Goal: Transaction & Acquisition: Book appointment/travel/reservation

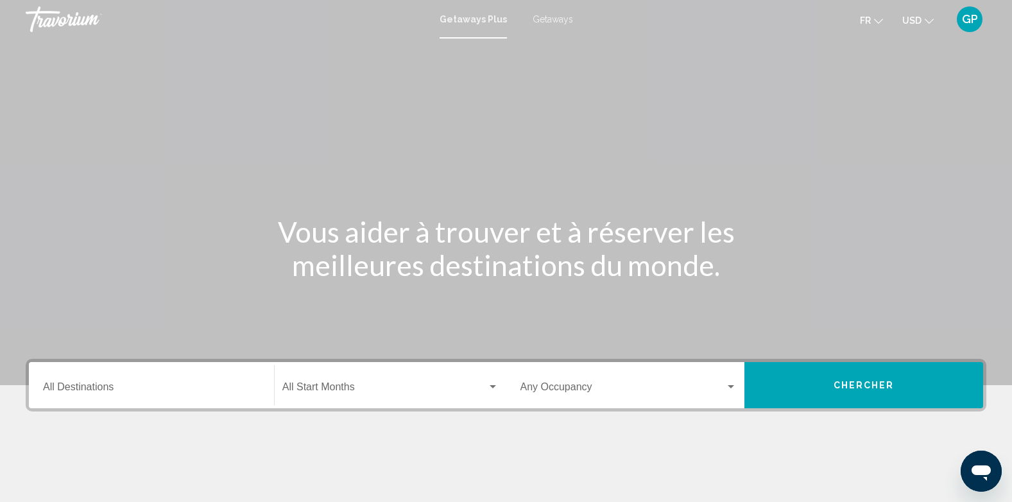
click at [557, 18] on span "Getaways" at bounding box center [553, 19] width 40 height 10
click at [58, 385] on input "Destination All Destinations" at bounding box center [151, 390] width 217 height 12
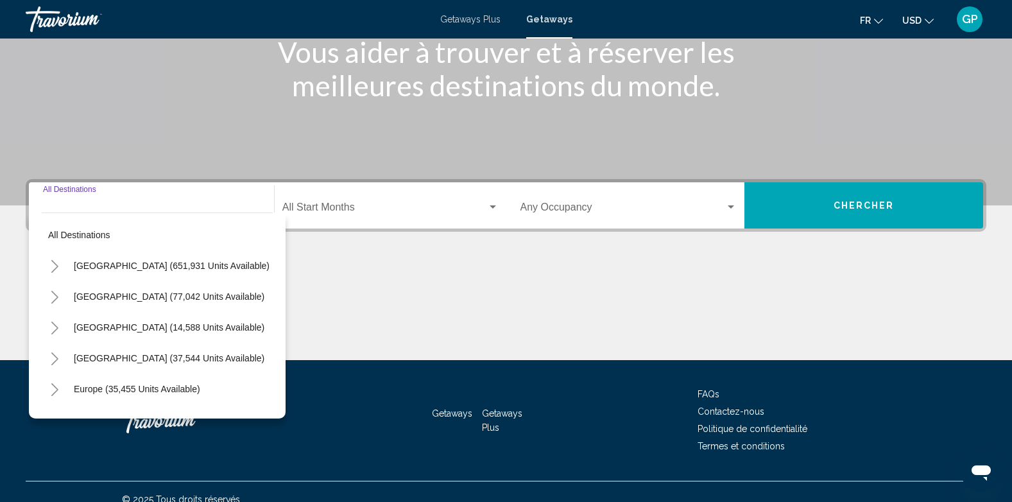
scroll to position [195, 0]
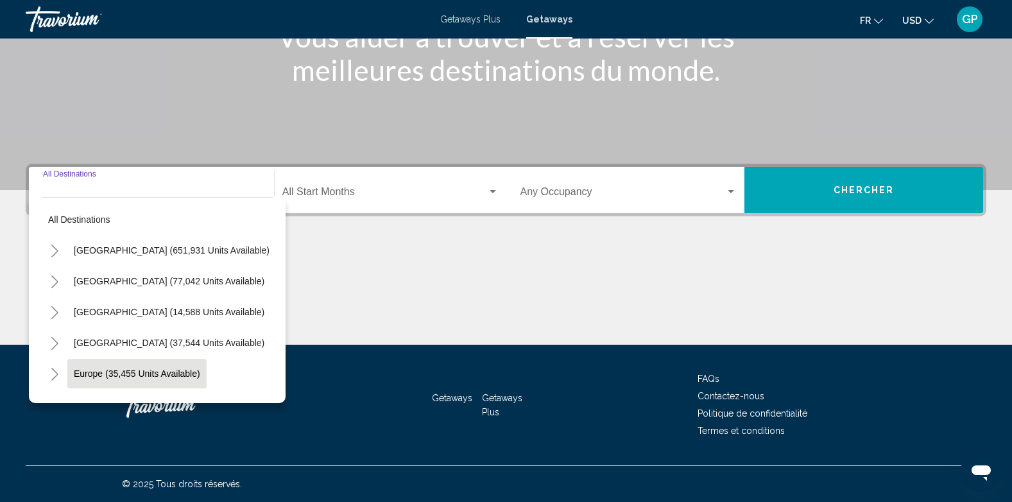
click at [78, 372] on span "Europe (35,455 units available)" at bounding box center [137, 374] width 126 height 10
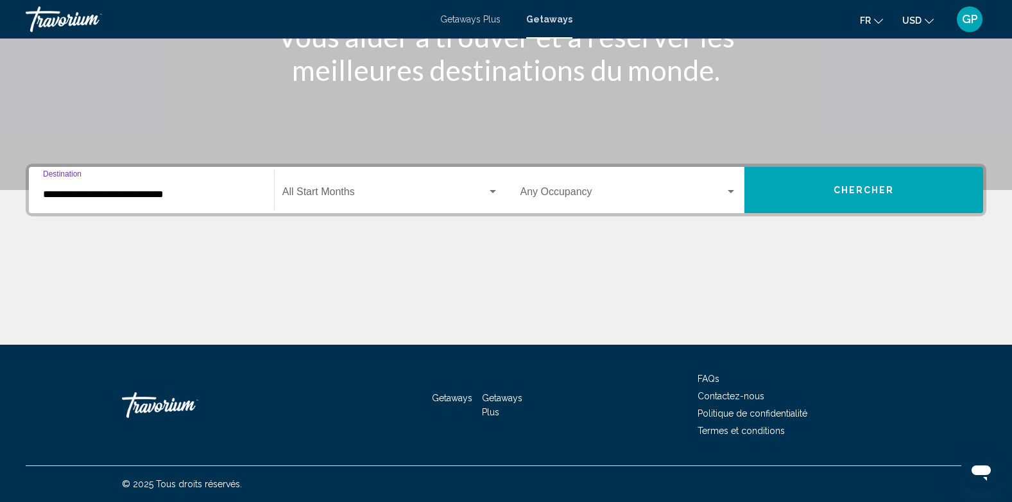
click at [51, 193] on input "**********" at bounding box center [151, 195] width 217 height 12
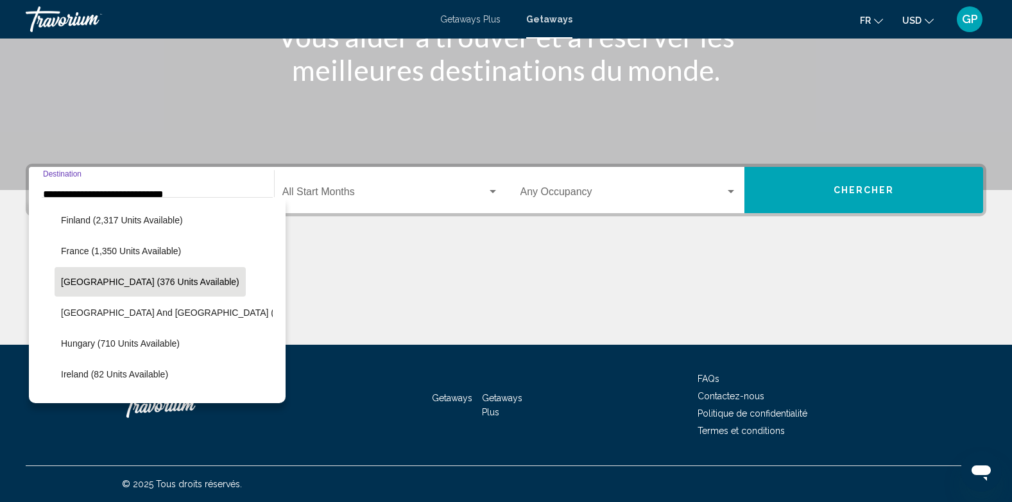
scroll to position [403, 0]
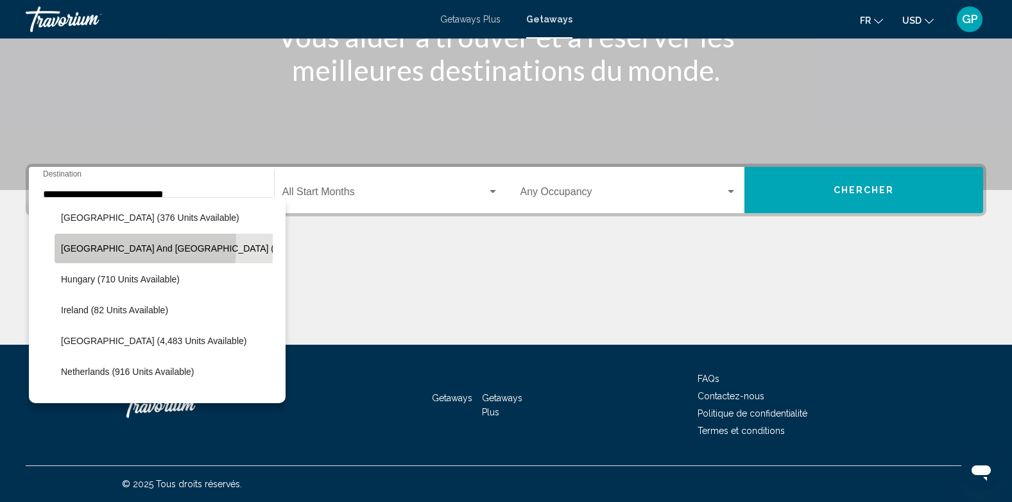
click at [78, 245] on span "Greece and Cyprus (1,030 units available)" at bounding box center [211, 248] width 300 height 10
type input "**********"
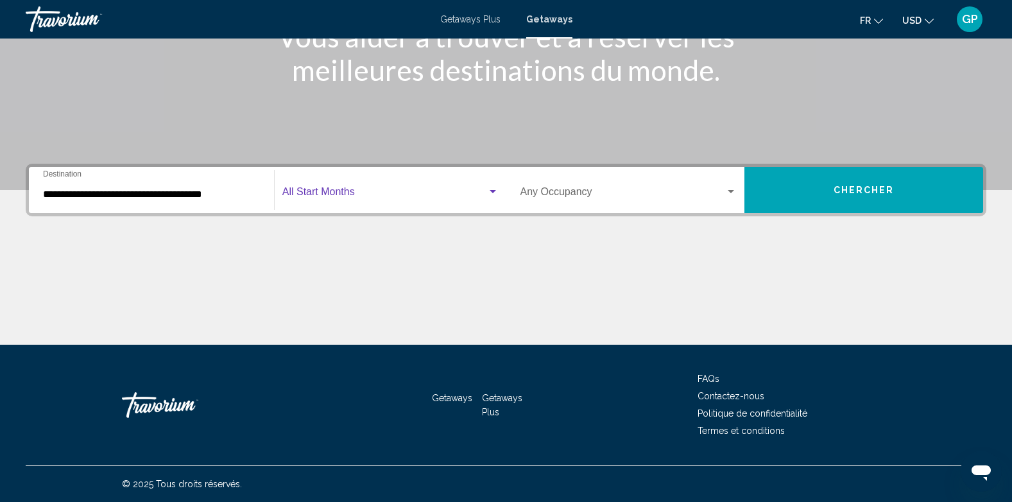
click at [379, 191] on span "Search widget" at bounding box center [384, 195] width 205 height 12
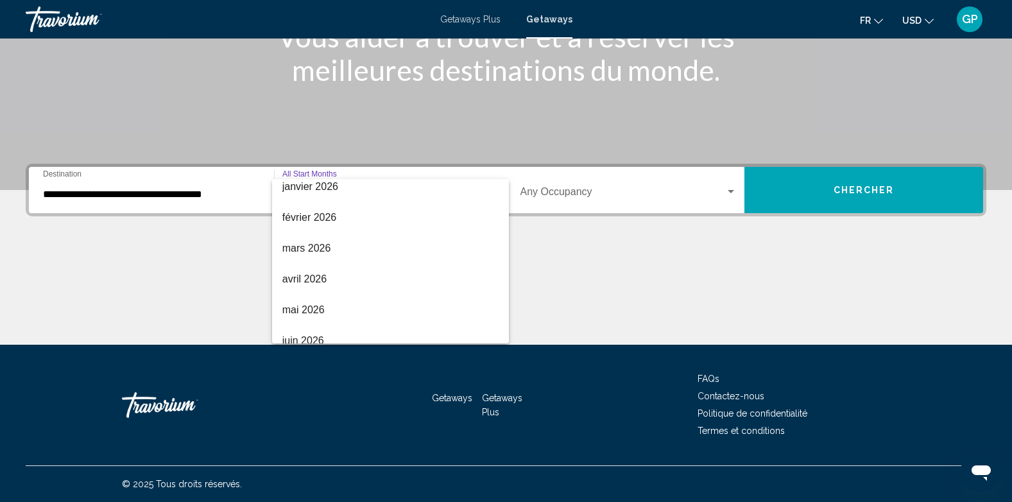
scroll to position [128, 0]
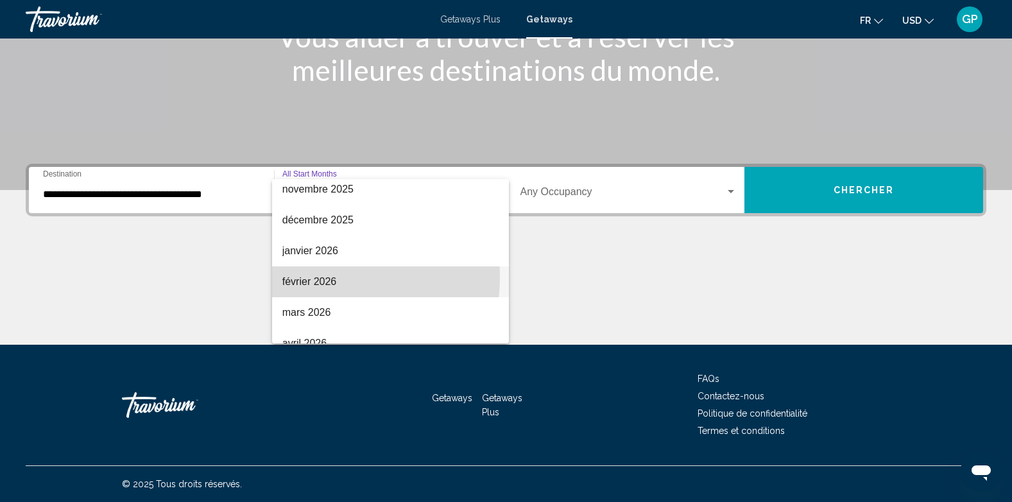
click at [297, 276] on span "février 2026" at bounding box center [390, 281] width 216 height 31
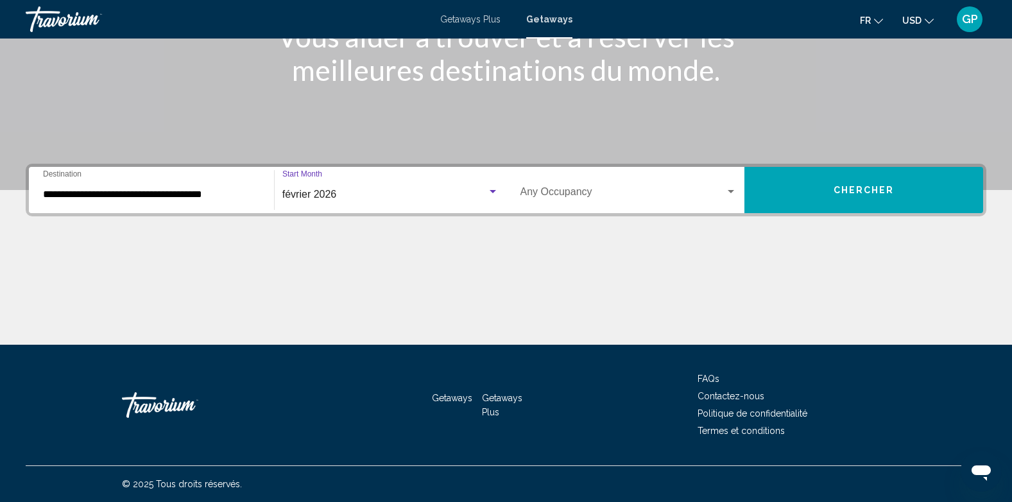
click at [584, 186] on div "Occupancy Any Occupancy" at bounding box center [629, 190] width 217 height 40
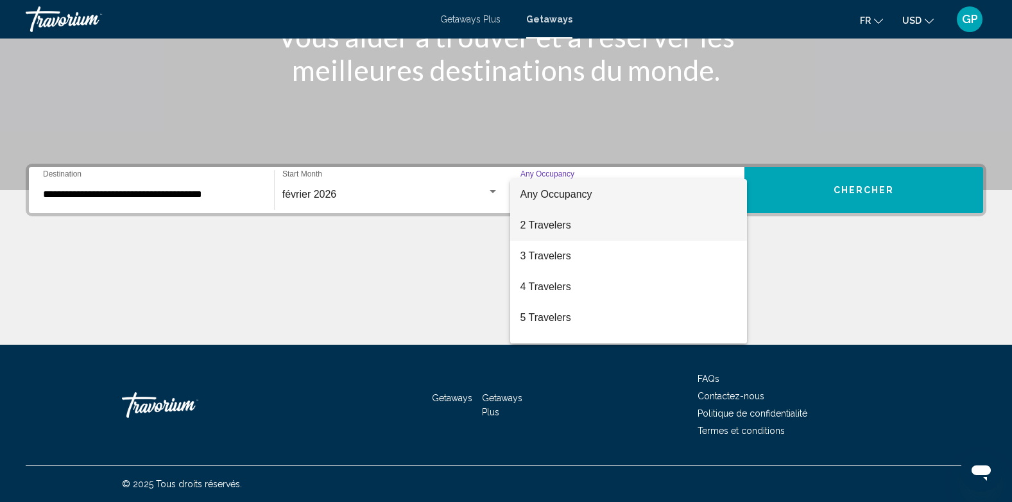
click at [552, 223] on span "2 Travelers" at bounding box center [629, 225] width 217 height 31
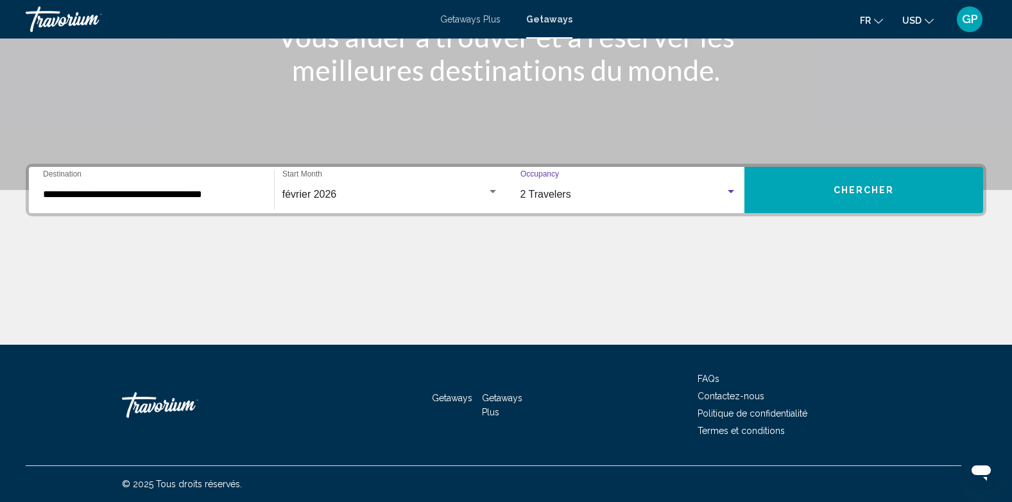
click at [855, 195] on span "Chercher" at bounding box center [864, 191] width 61 height 10
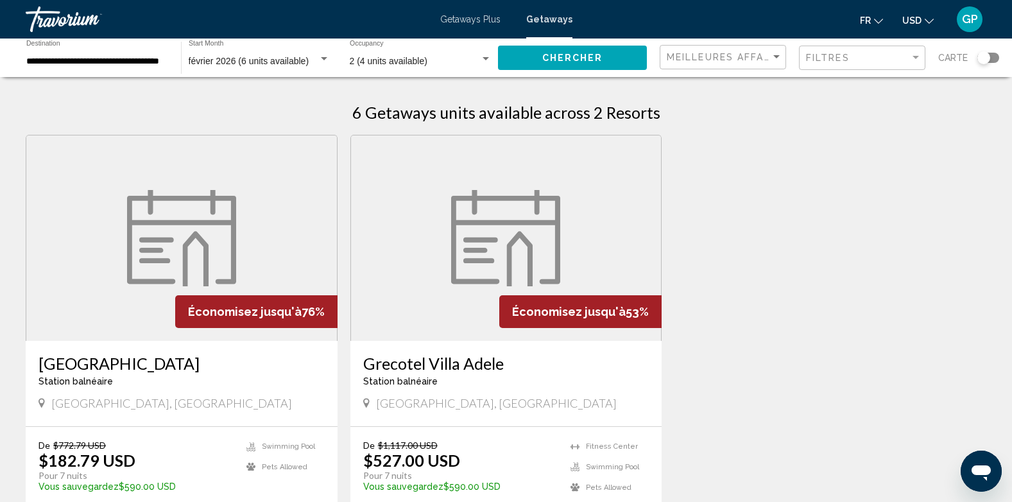
click at [25, 62] on div "**********" at bounding box center [96, 57] width 155 height 35
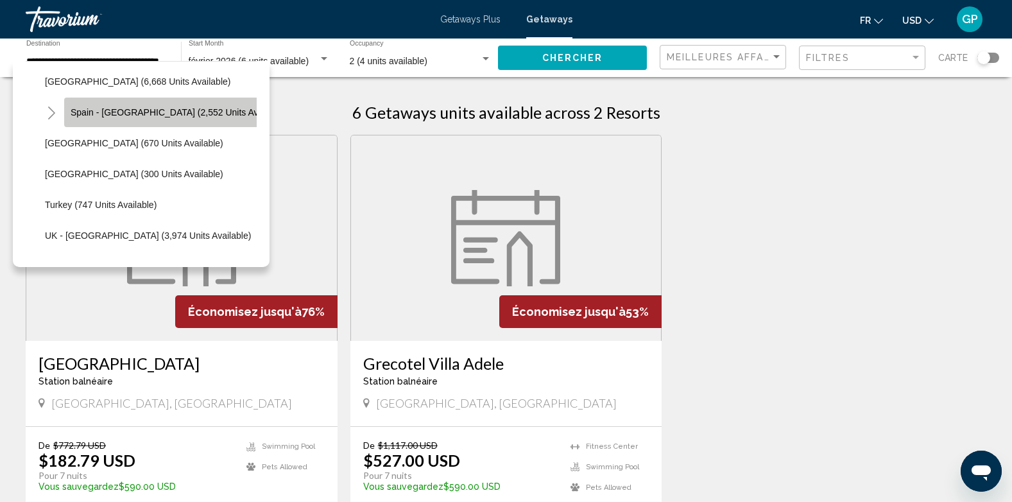
click at [143, 114] on span "Spain - Canary Islands (2,552 units available)" at bounding box center [179, 112] width 217 height 10
type input "**********"
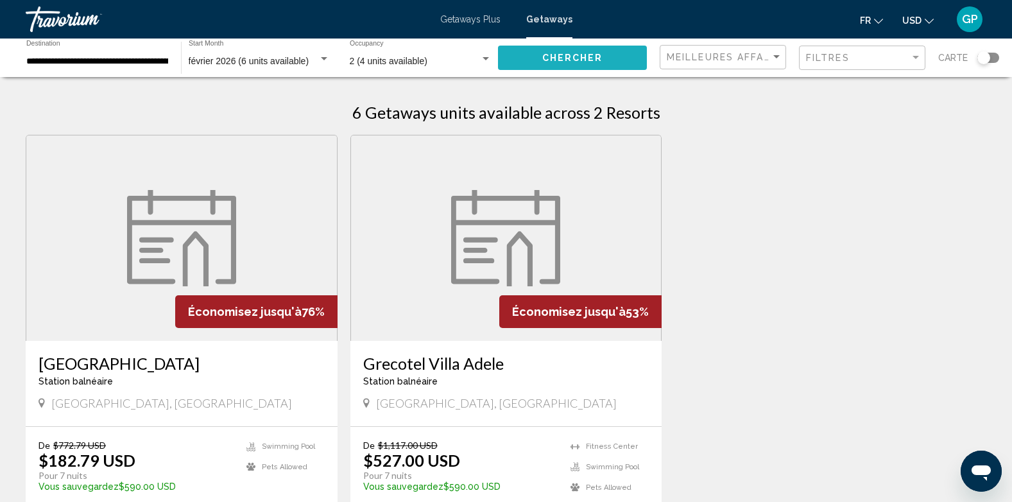
click at [582, 62] on span "Chercher" at bounding box center [572, 58] width 61 height 10
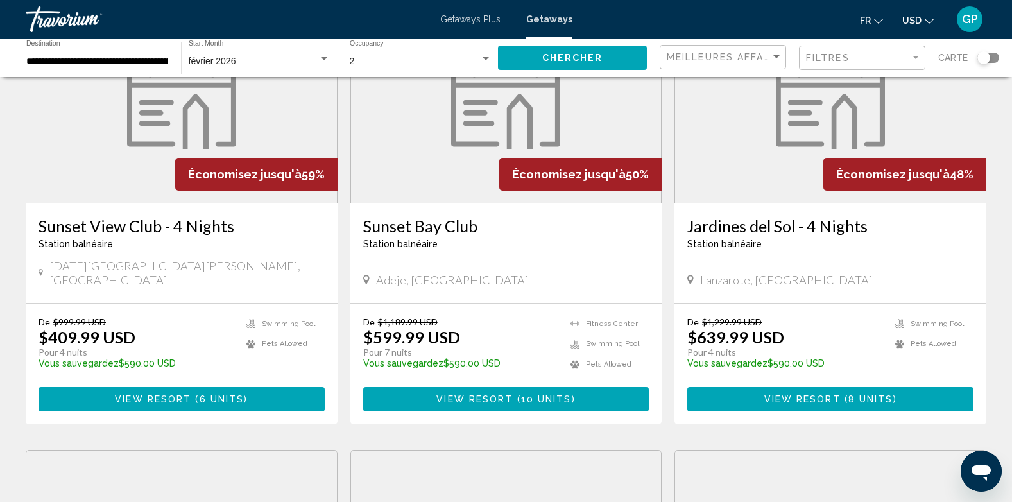
scroll to position [642, 0]
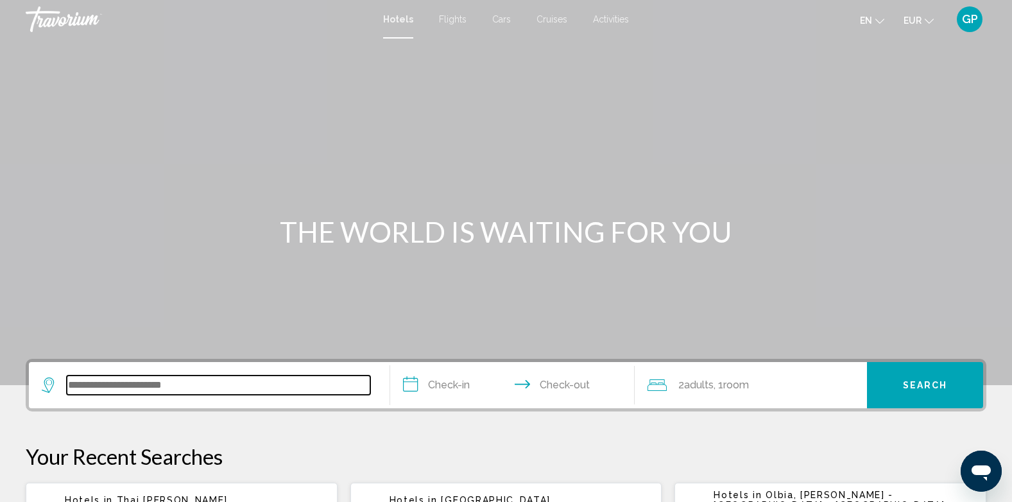
click at [135, 386] on input "Search widget" at bounding box center [219, 385] width 304 height 19
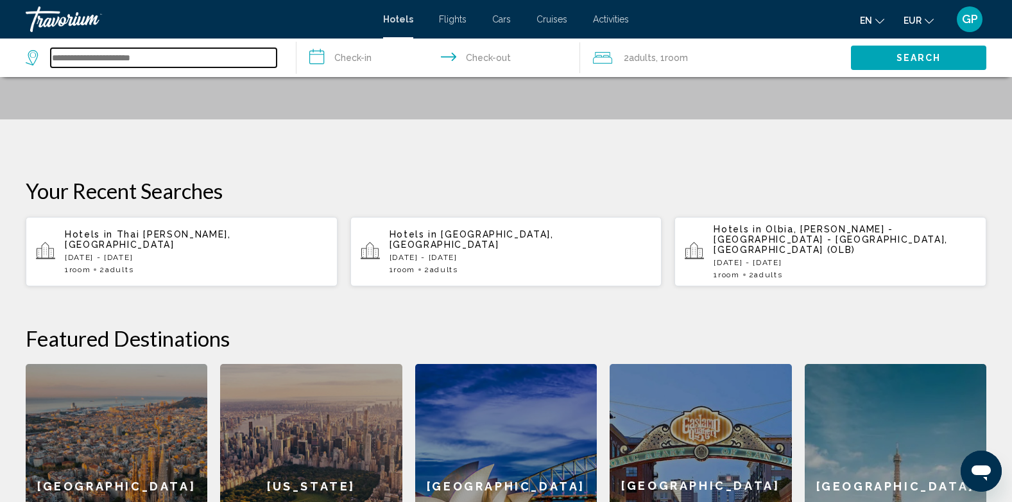
scroll to position [253, 0]
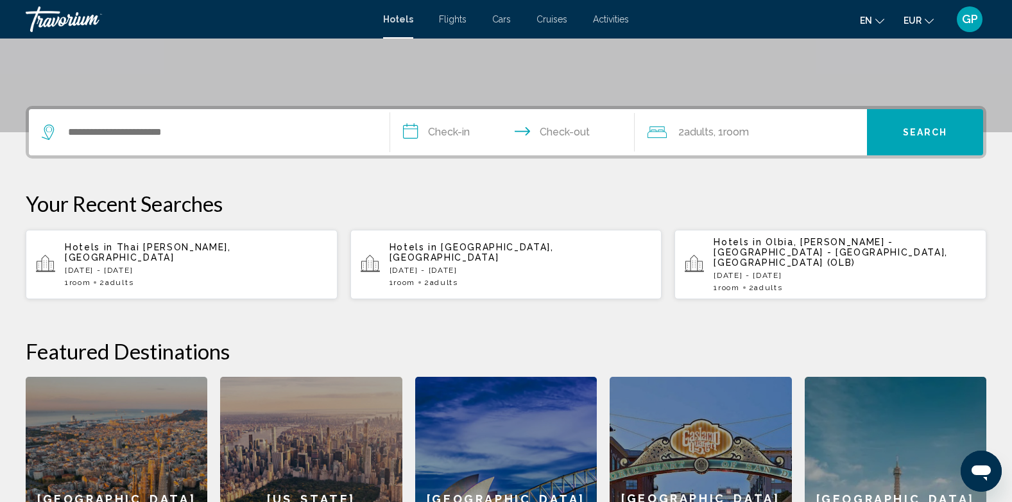
click at [469, 266] on p "Mon, 20 Oct - Mon, 27 Oct" at bounding box center [521, 270] width 263 height 9
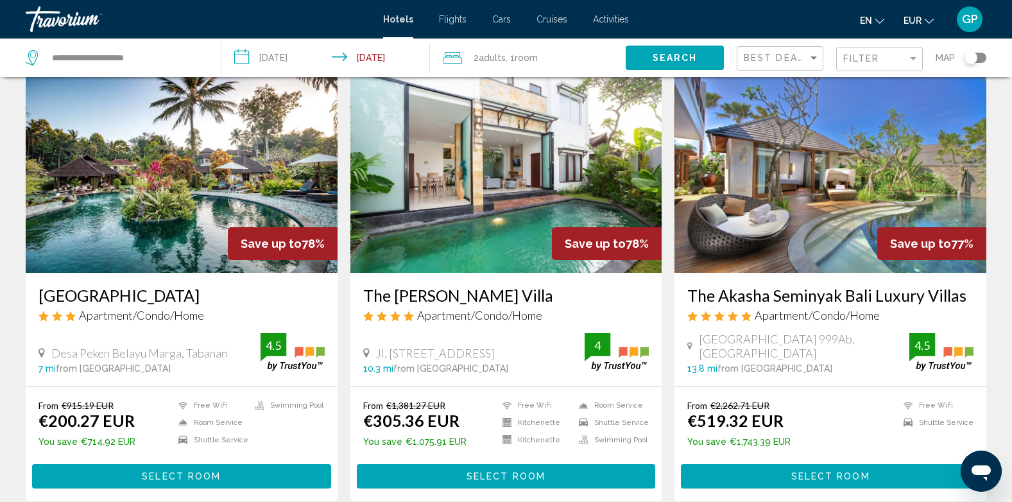
scroll to position [449, 0]
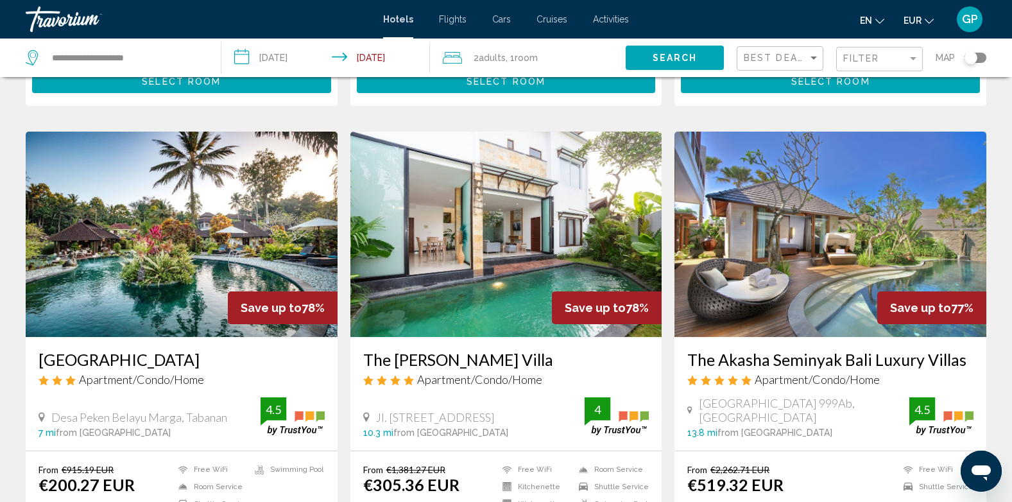
click at [96, 268] on img "Main content" at bounding box center [182, 234] width 312 height 205
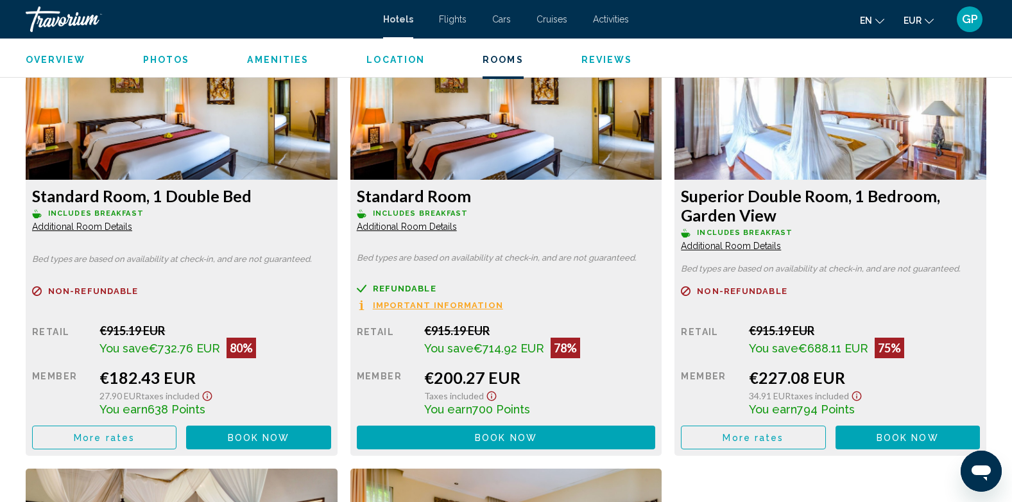
scroll to position [1798, 0]
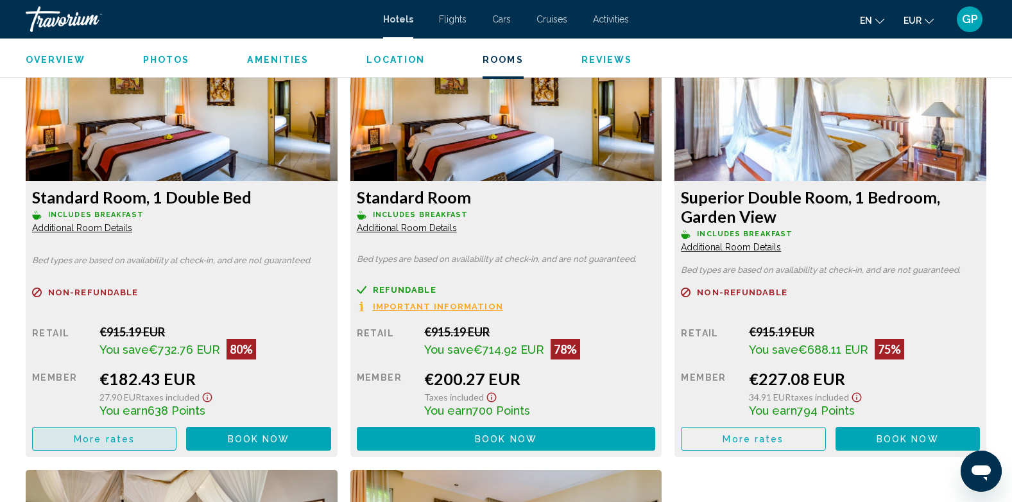
click at [115, 442] on span "More rates" at bounding box center [104, 439] width 61 height 10
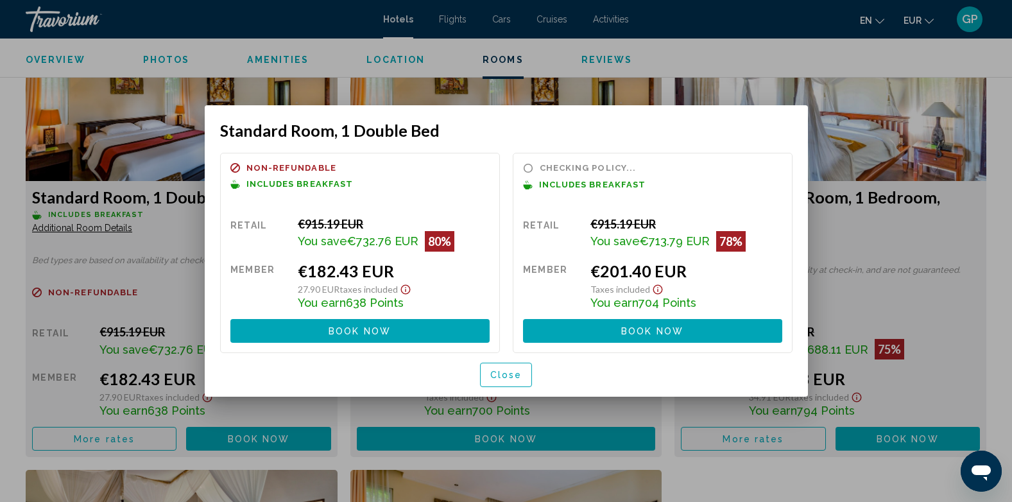
scroll to position [0, 0]
click at [498, 379] on span "Close" at bounding box center [506, 375] width 32 height 10
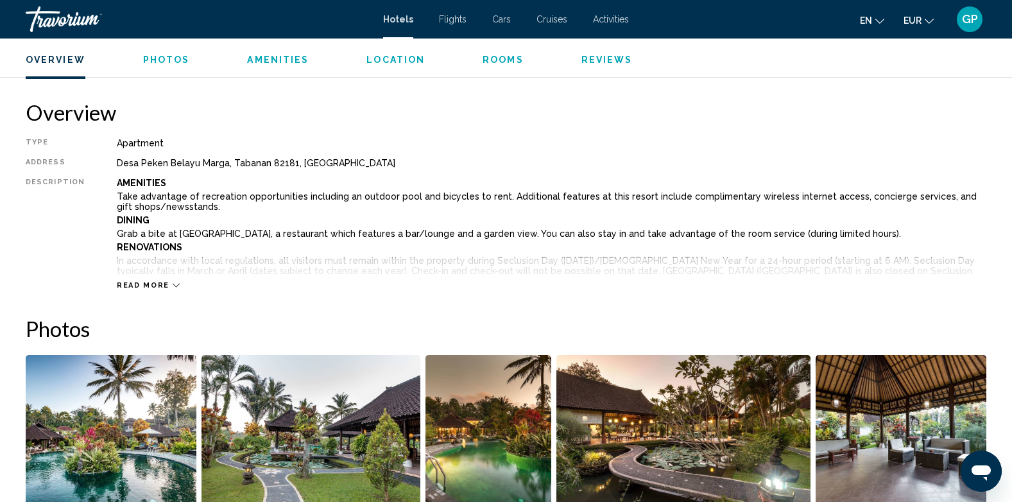
scroll to position [257, 0]
